Goal: Information Seeking & Learning: Learn about a topic

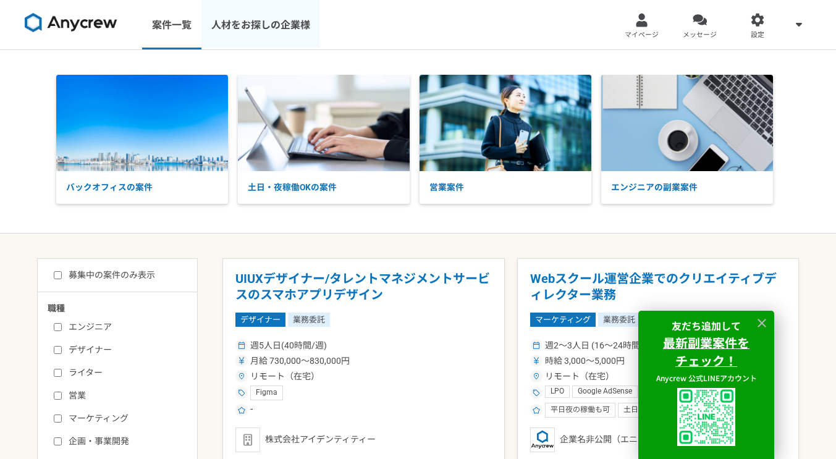
click at [279, 17] on link "人材をお探しの企業様" at bounding box center [260, 24] width 119 height 49
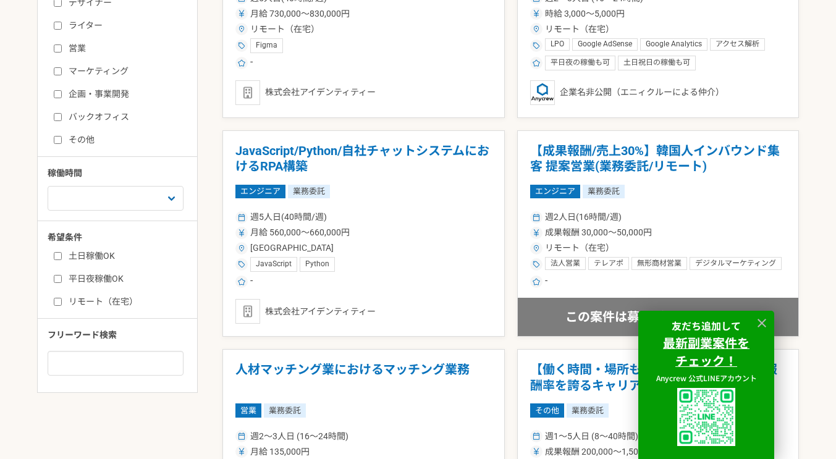
scroll to position [355, 0]
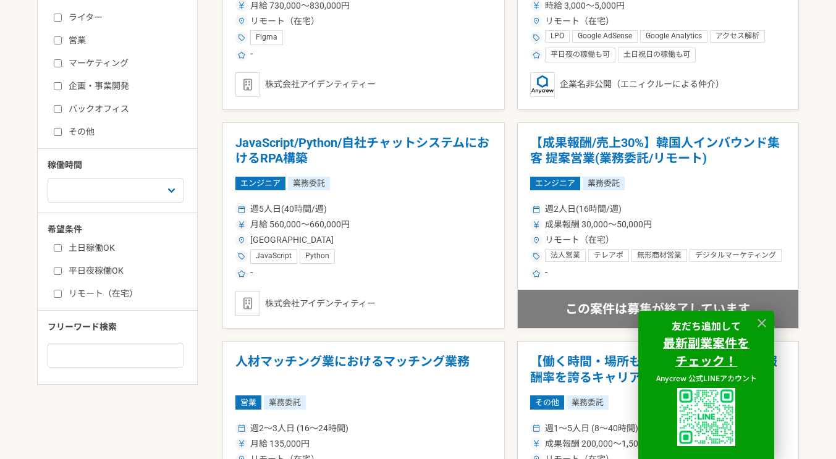
click at [115, 294] on label "リモート（在宅）" at bounding box center [125, 293] width 142 height 13
click at [62, 294] on input "リモート（在宅）" at bounding box center [58, 294] width 8 height 8
checkbox input "true"
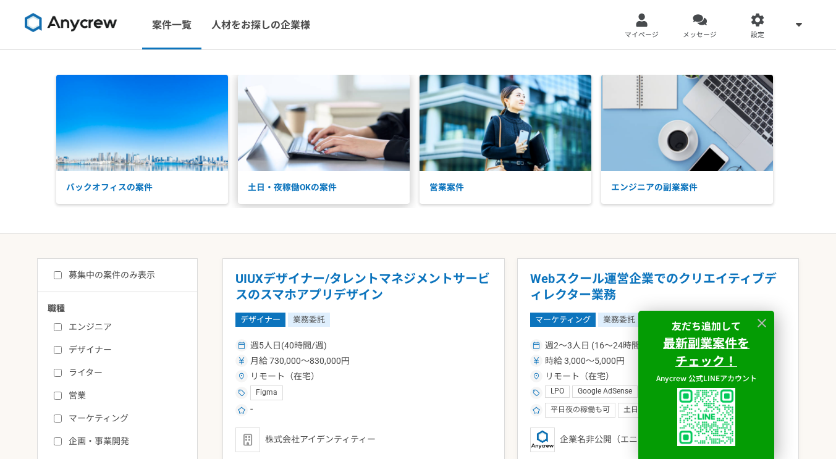
click at [365, 185] on p "土日・夜稼働OKの案件" at bounding box center [324, 187] width 172 height 33
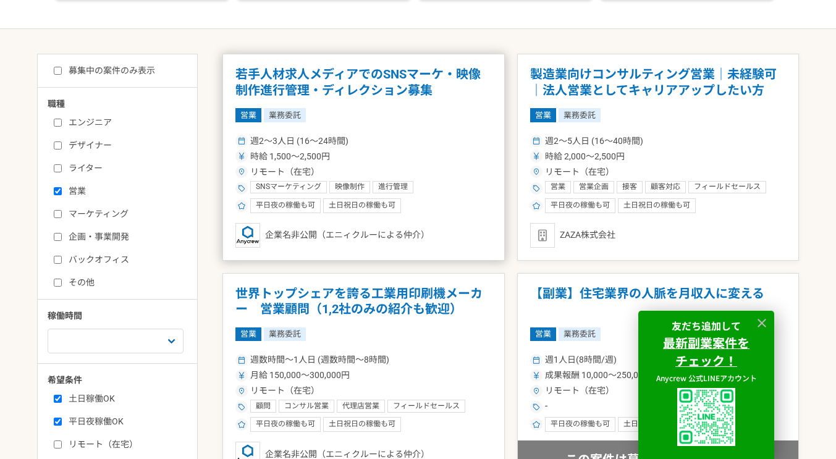
scroll to position [205, 0]
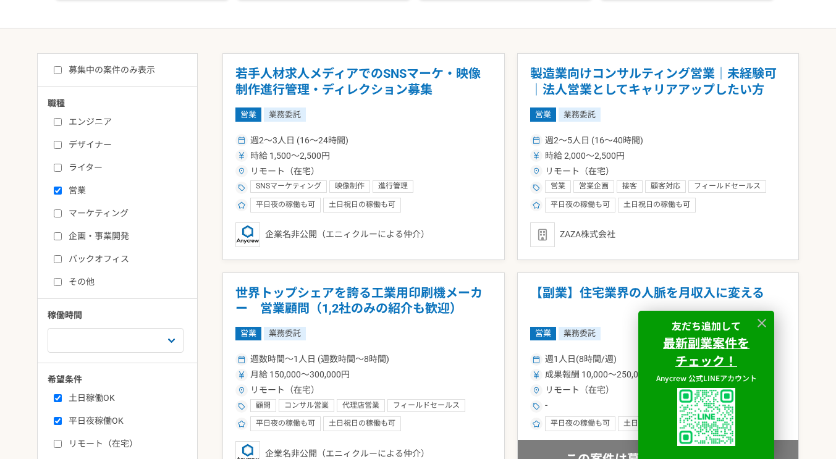
click at [57, 192] on input "営業" at bounding box center [58, 191] width 8 height 8
checkbox input "false"
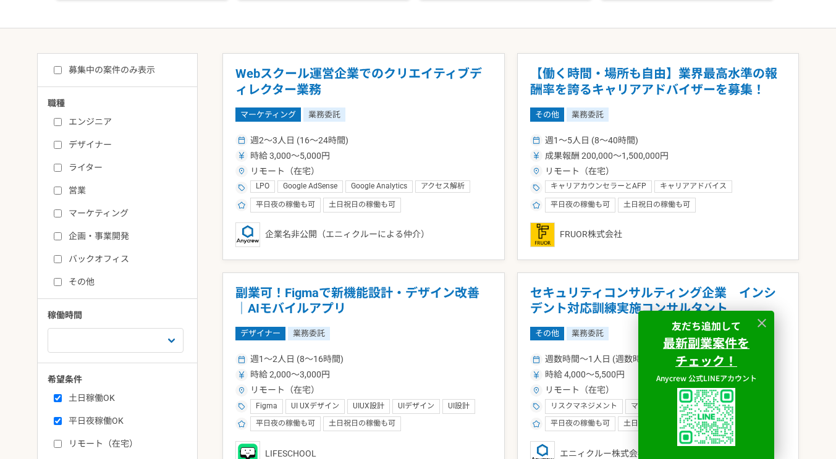
click at [54, 446] on input "リモート（在宅）" at bounding box center [58, 444] width 8 height 8
checkbox input "true"
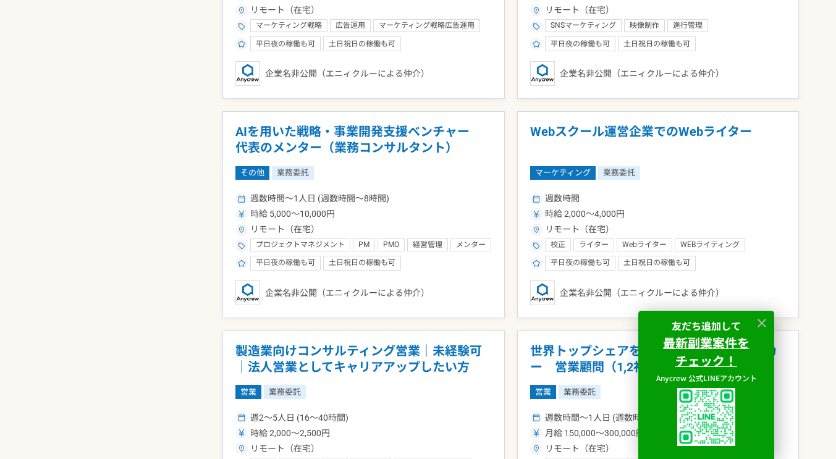
scroll to position [1024, 0]
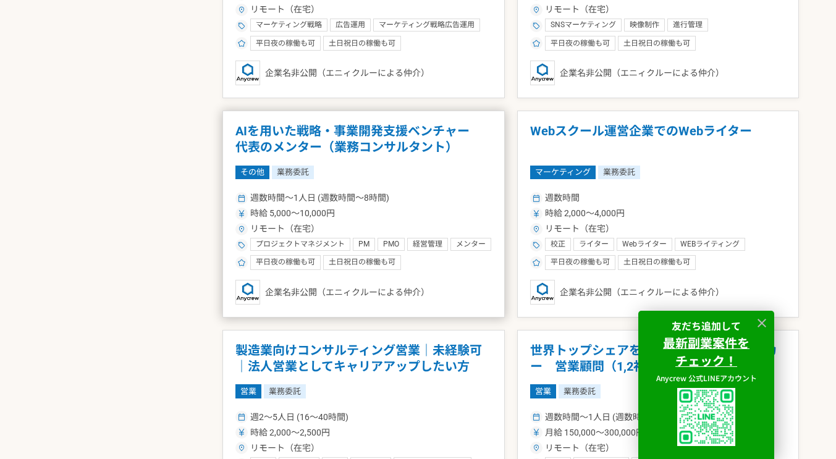
click at [360, 137] on h1 "AIを用いた戦略・事業開発支援ベンチャー　代表のメンター（業務コンサルタント）" at bounding box center [363, 140] width 256 height 32
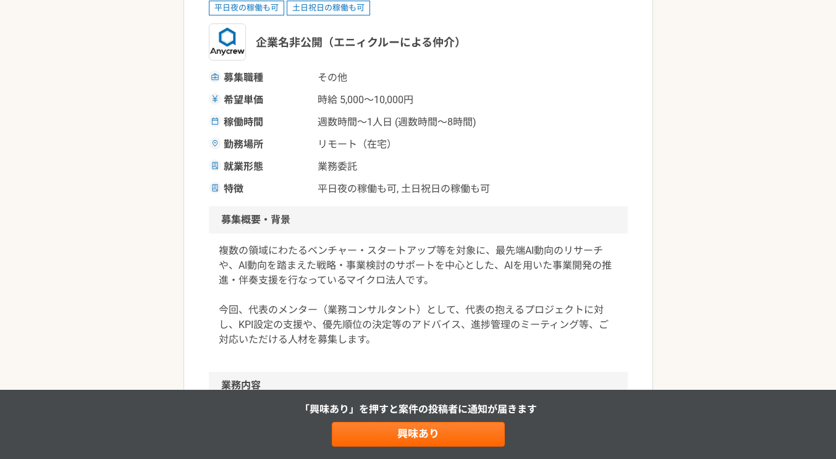
scroll to position [188, 0]
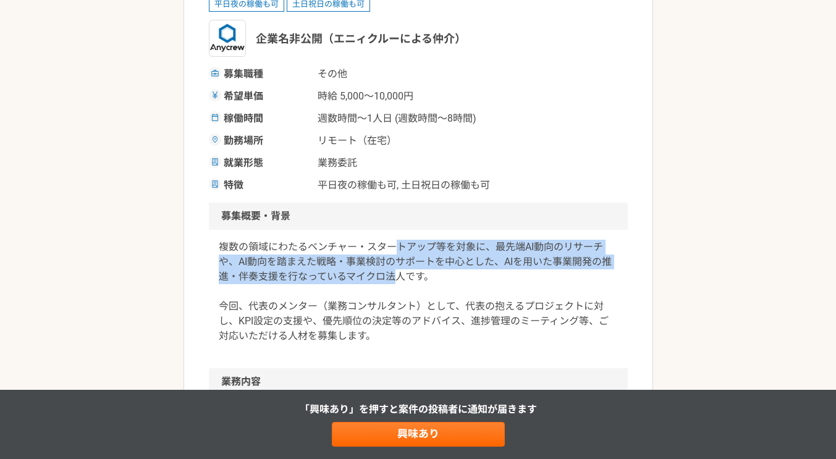
drag, startPoint x: 392, startPoint y: 244, endPoint x: 396, endPoint y: 281, distance: 37.3
click at [396, 281] on p "複数の領域にわたるベンチャー・スタートアップ等を対象に、最先端AI動向のリサーチや、AI動向を踏まえた戦略・事業検討のサポートを中心とした、AIを用いた事業開…" at bounding box center [418, 292] width 399 height 104
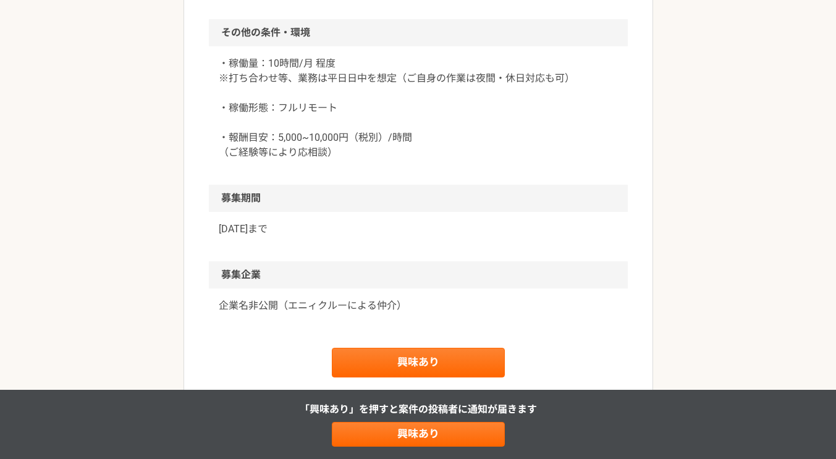
scroll to position [1057, 0]
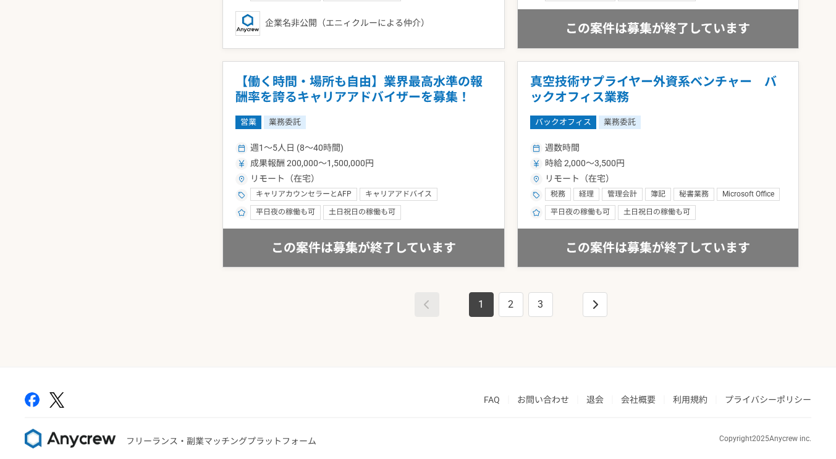
scroll to position [2170, 0]
click at [504, 302] on link "2" at bounding box center [511, 304] width 25 height 25
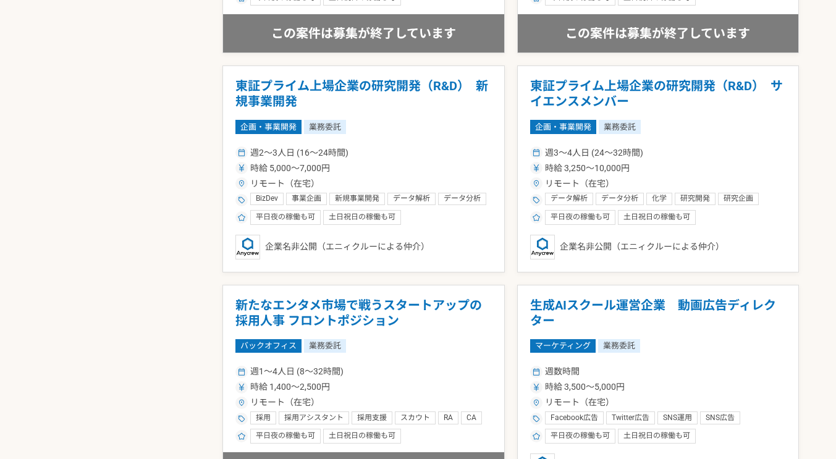
scroll to position [1948, 0]
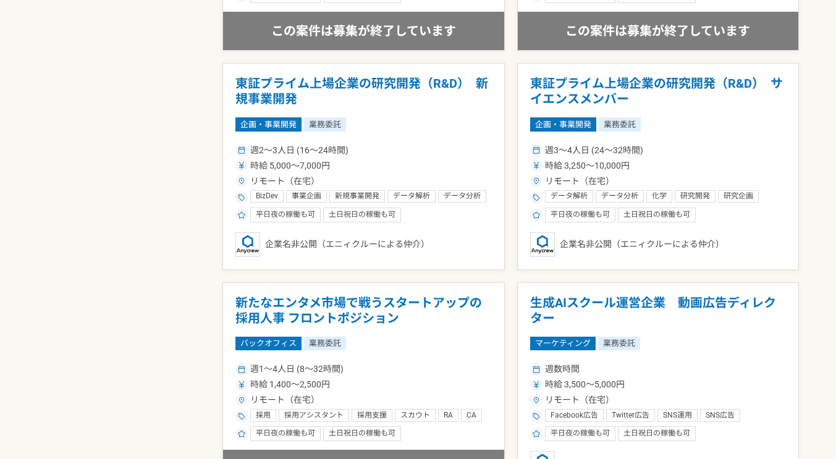
click at [384, 180] on div "リモート（在宅）" at bounding box center [363, 181] width 256 height 13
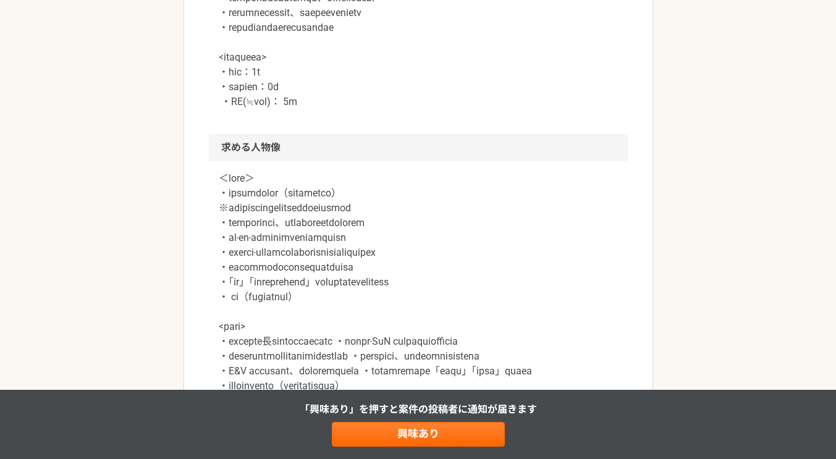
scroll to position [1034, 0]
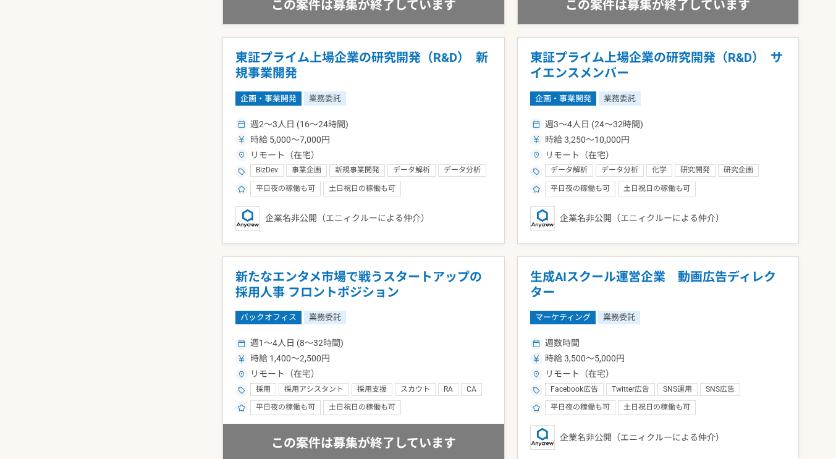
scroll to position [2184, 0]
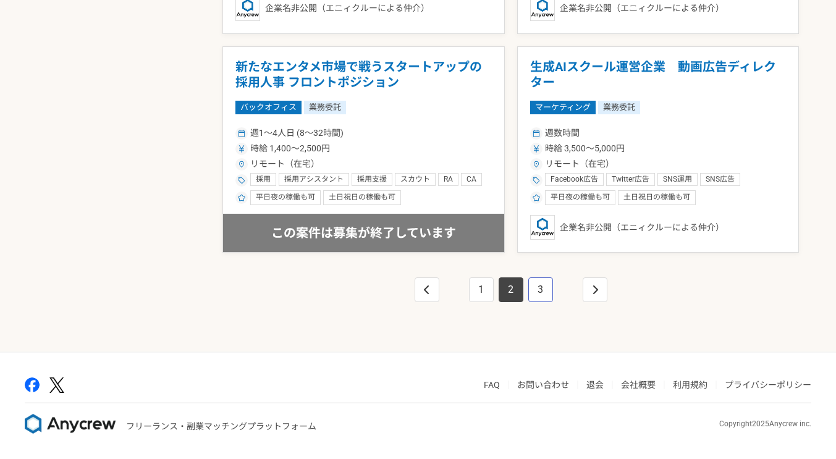
click at [551, 290] on link "3" at bounding box center [540, 289] width 25 height 25
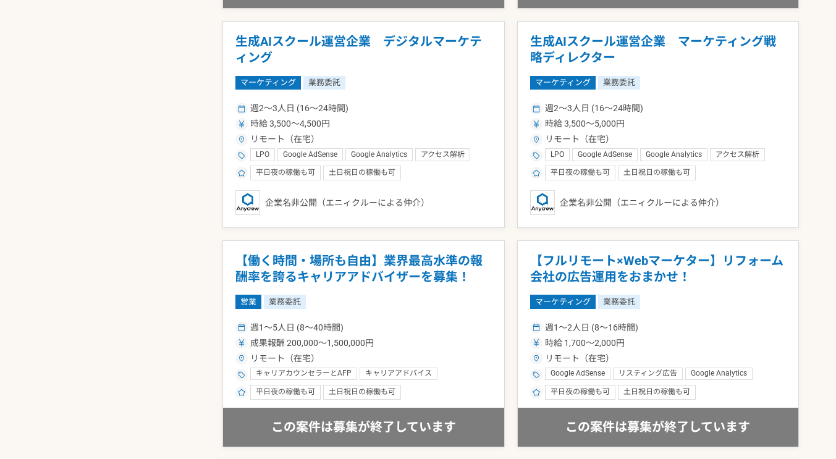
scroll to position [1120, 0]
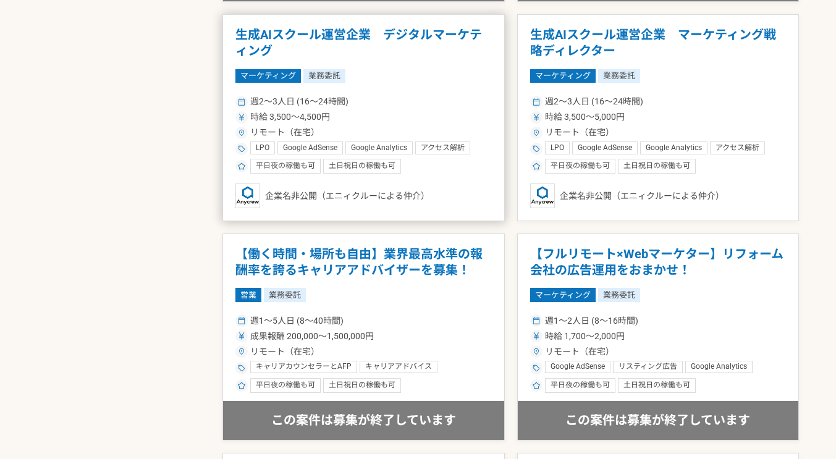
click at [456, 165] on div "平日夜の稼働も可 土日祝日の稼働も可" at bounding box center [363, 166] width 256 height 15
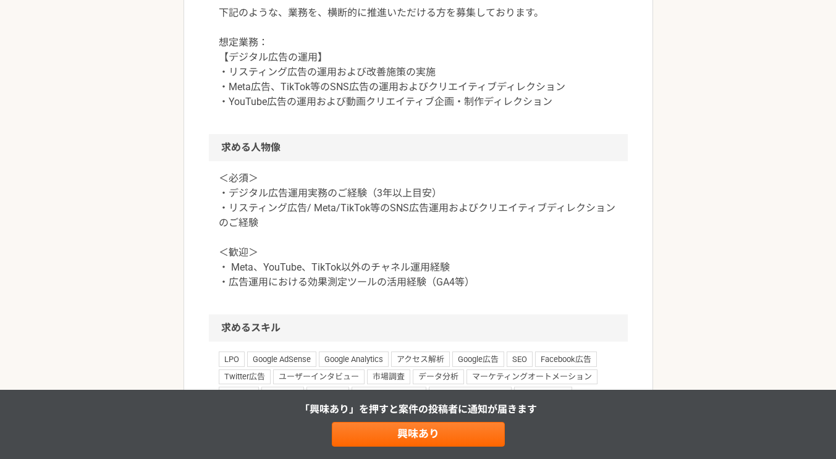
scroll to position [701, 0]
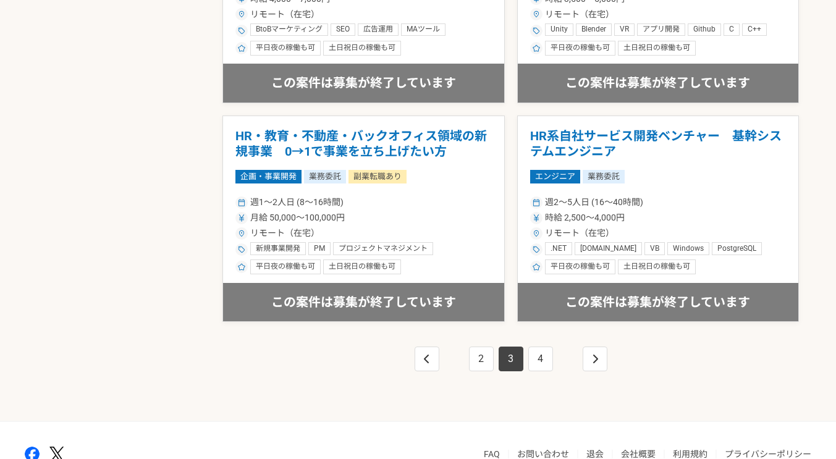
scroll to position [2184, 0]
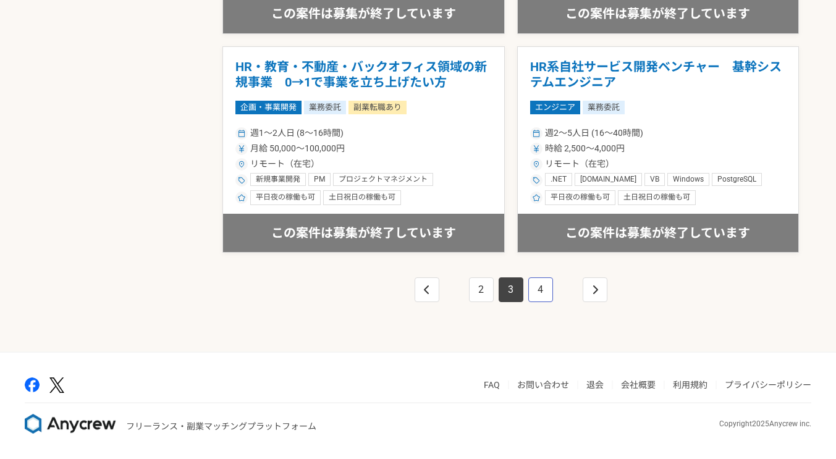
click at [544, 289] on link "4" at bounding box center [540, 289] width 25 height 25
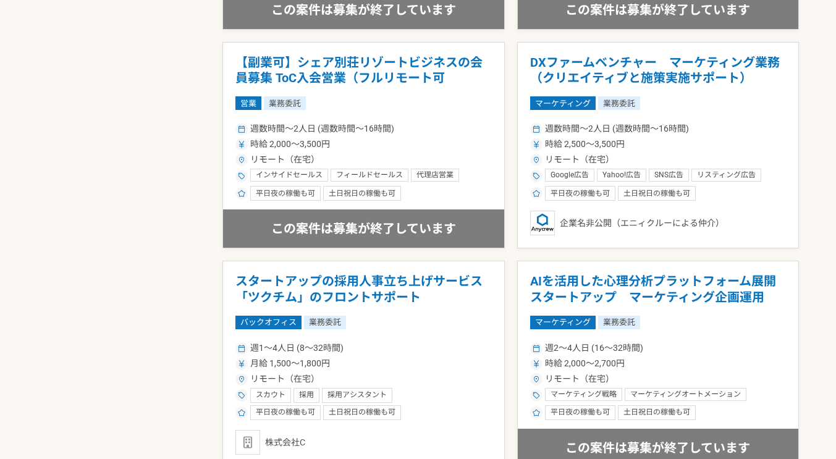
scroll to position [874, 0]
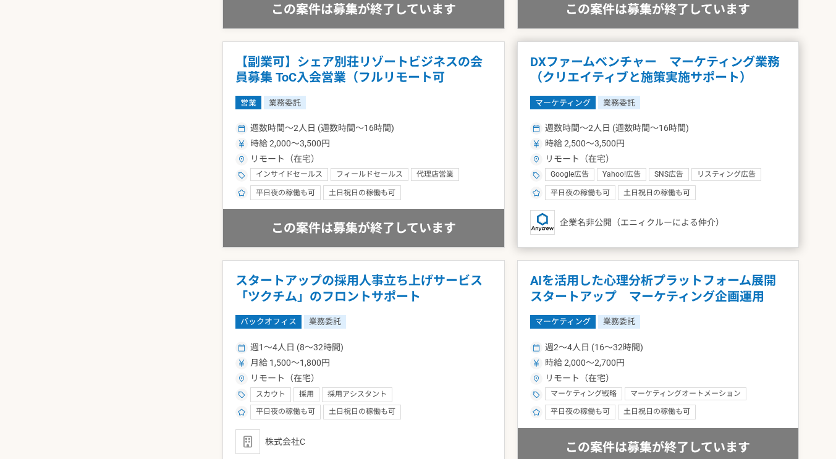
click at [639, 83] on h1 "DXファームベンチャー　マーケティング業務（クリエイティブと施策実施サポート）" at bounding box center [658, 70] width 256 height 32
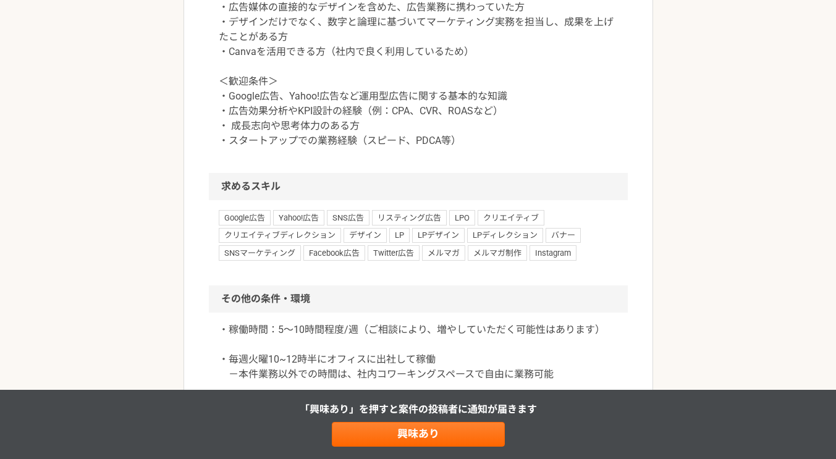
scroll to position [1323, 0]
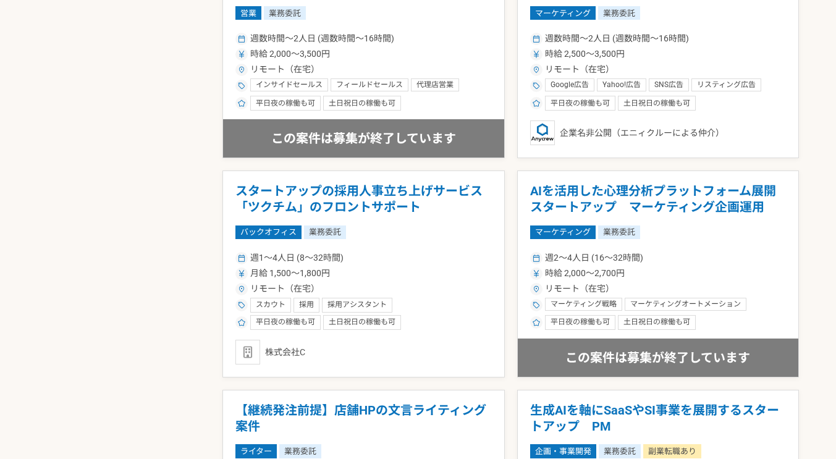
scroll to position [965, 0]
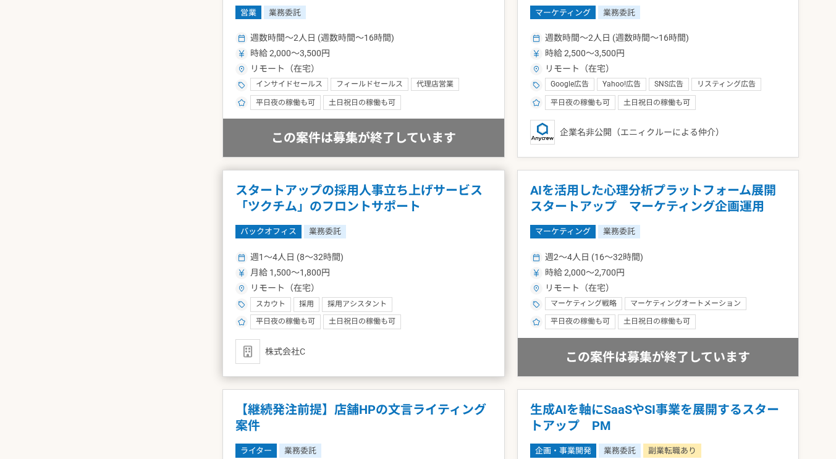
click at [415, 203] on h1 "スタートアップの採用人事立ち上げサービス「ツクチム」のフロントサポート" at bounding box center [363, 199] width 256 height 32
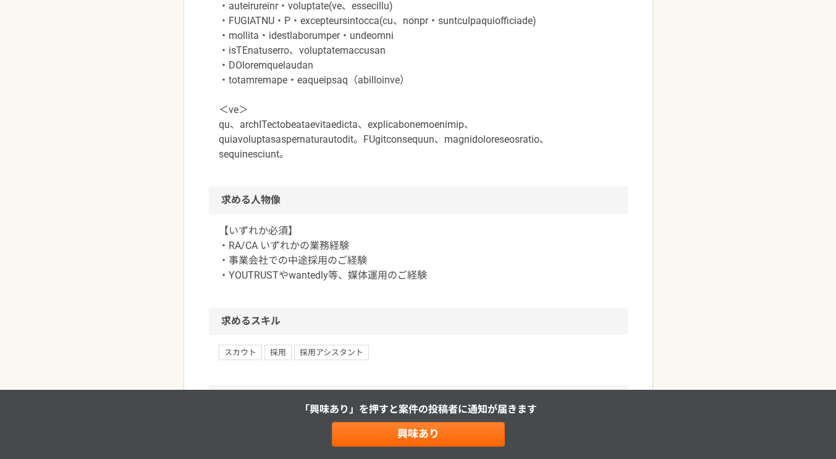
scroll to position [670, 0]
drag, startPoint x: 231, startPoint y: 289, endPoint x: 258, endPoint y: 289, distance: 26.6
click at [258, 282] on p "【いずれか必須】 ・RA/CA いずれかの業務経験 ・事業会社での中途採用のご経験 ・YOUTRUSTやwantedly等、媒体運用のご経験" at bounding box center [418, 251] width 399 height 59
copy p "RA/[GEOGRAPHIC_DATA]"
click at [423, 213] on h2 "求める人物像" at bounding box center [418, 198] width 419 height 27
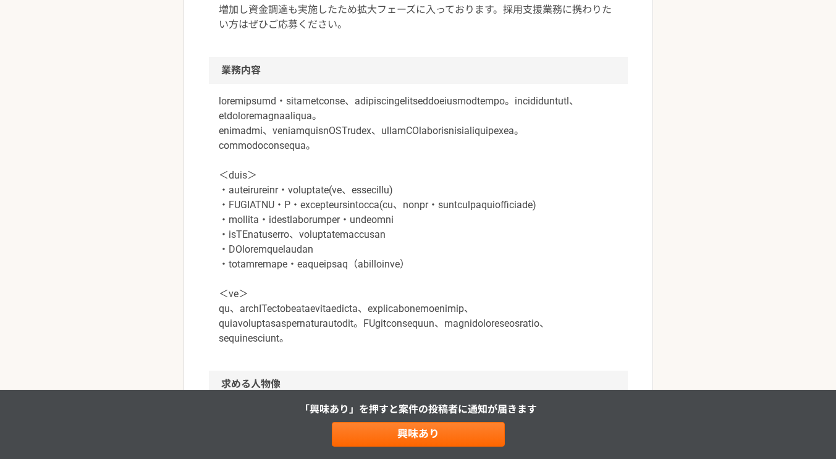
scroll to position [484, 0]
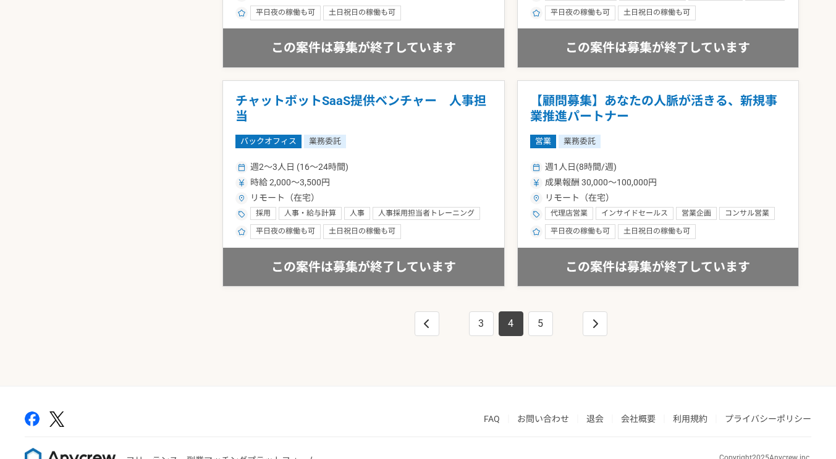
scroll to position [2184, 0]
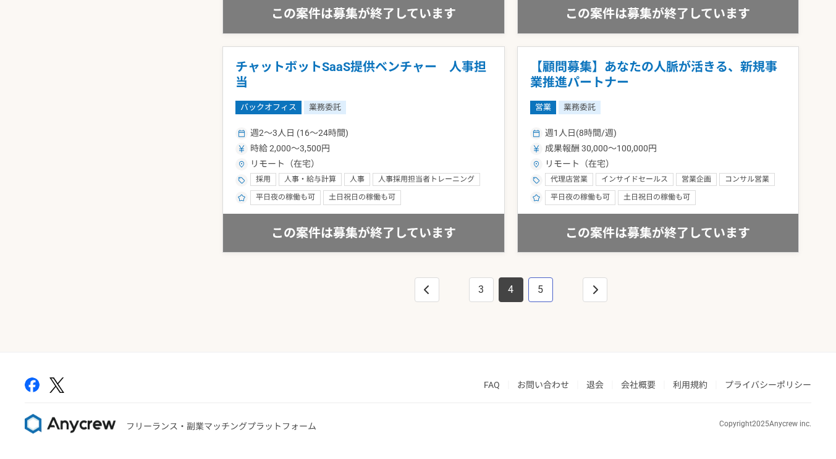
click at [533, 301] on link "5" at bounding box center [540, 289] width 25 height 25
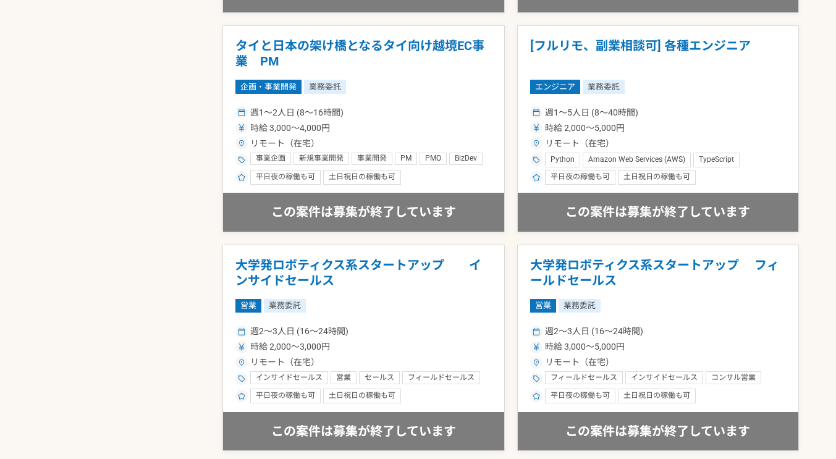
scroll to position [2184, 0]
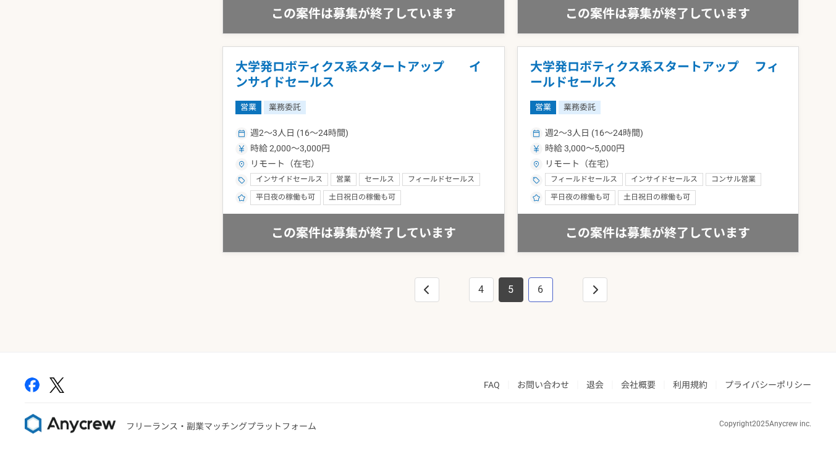
click at [539, 295] on link "6" at bounding box center [540, 289] width 25 height 25
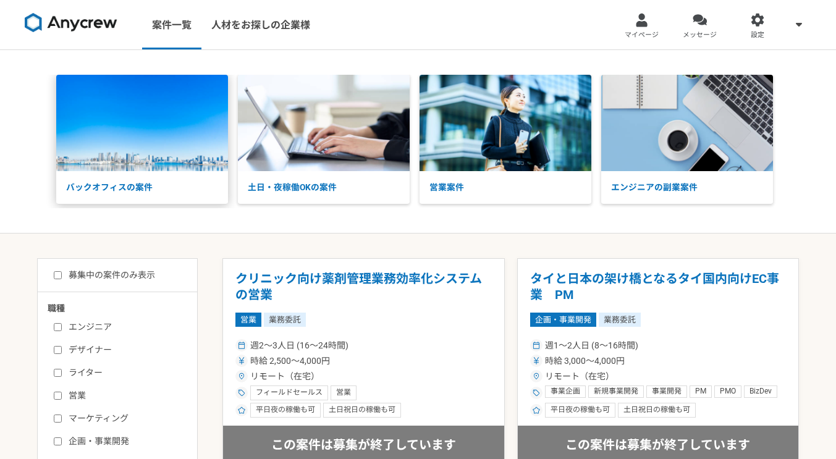
click at [134, 180] on p "バックオフィスの案件" at bounding box center [142, 187] width 172 height 33
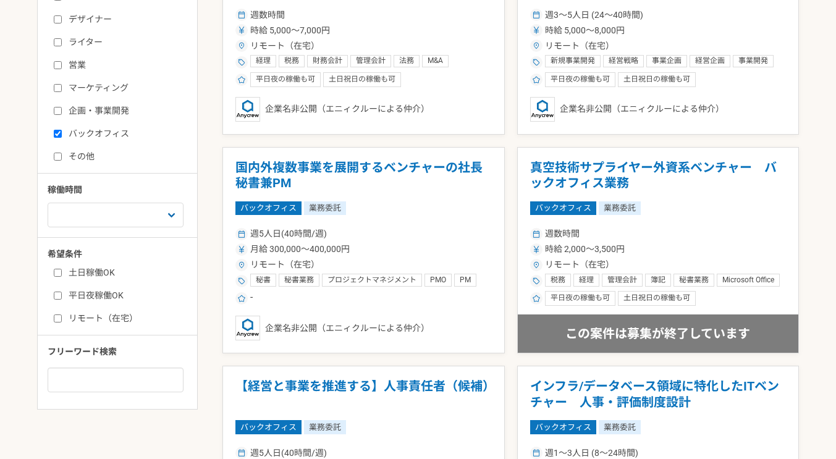
scroll to position [332, 0]
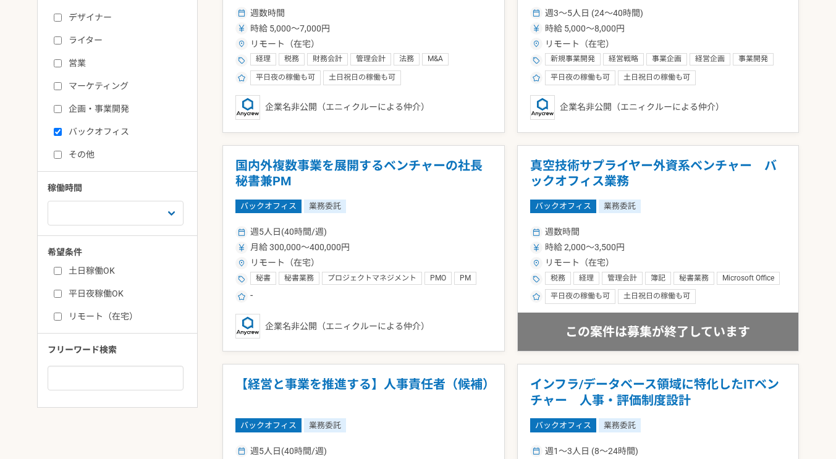
click at [68, 276] on label "土日稼働OK" at bounding box center [125, 270] width 142 height 13
click at [62, 275] on input "土日稼働OK" at bounding box center [58, 271] width 8 height 8
checkbox input "true"
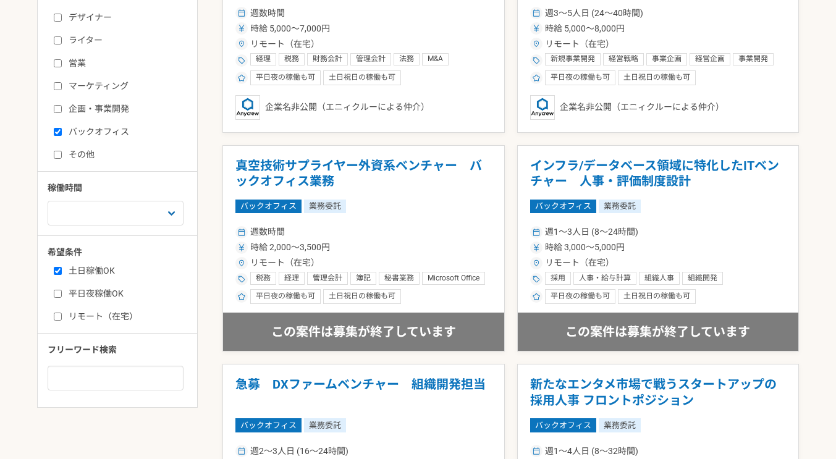
click at [61, 320] on input "リモート（在宅）" at bounding box center [58, 317] width 8 height 8
checkbox input "true"
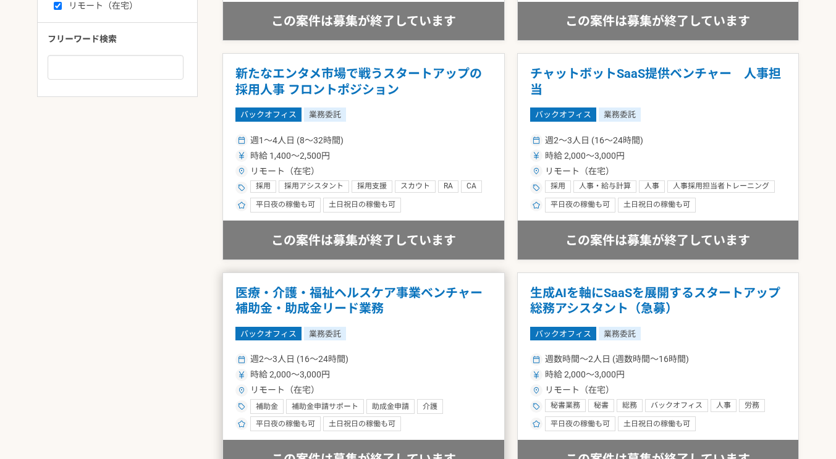
scroll to position [591, 0]
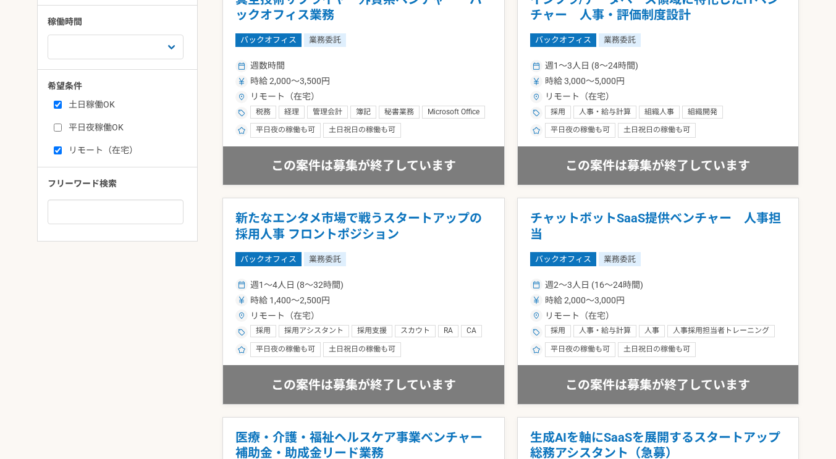
scroll to position [496, 0]
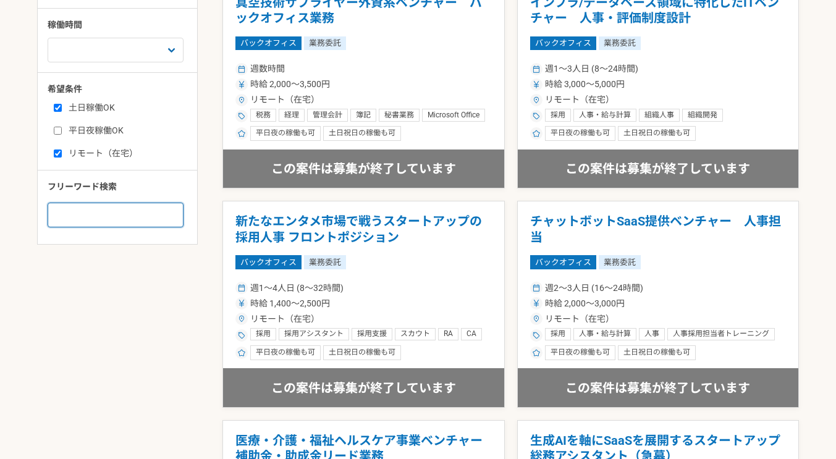
click at [91, 210] on input at bounding box center [116, 215] width 136 height 25
type input "コ"
type input "コンサル"
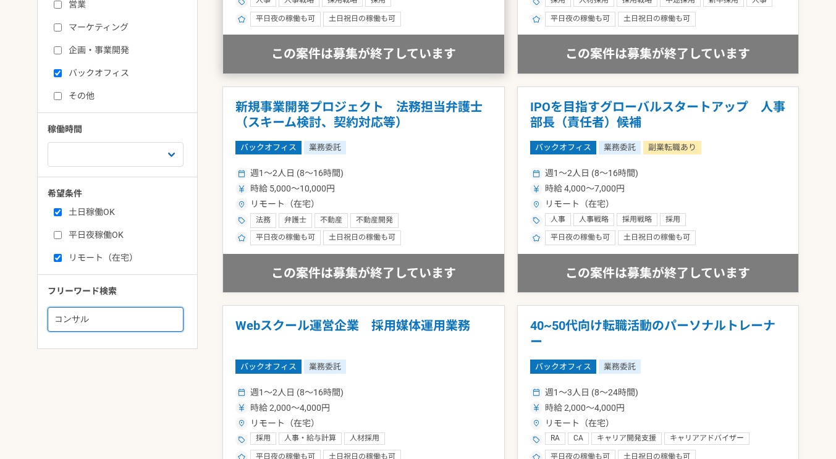
scroll to position [392, 0]
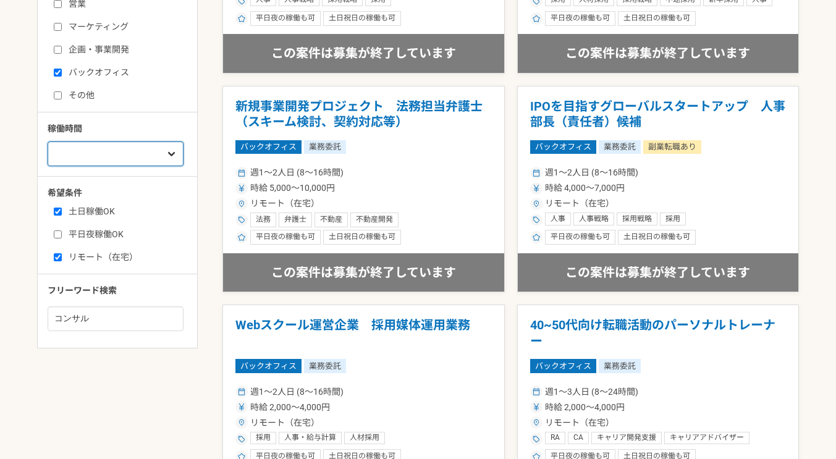
click at [159, 161] on select "週1人日（8時間）以下 週2人日（16時間）以下 週3人日（24時間）以下 週4人日（32時間）以下 週5人日（40時間）以下" at bounding box center [116, 154] width 136 height 25
select select "2"
click at [48, 142] on select "週1人日（8時間）以下 週2人日（16時間）以下 週3人日（24時間）以下 週4人日（32時間）以下 週5人日（40時間）以下" at bounding box center [116, 154] width 136 height 25
